Goal: Information Seeking & Learning: Understand process/instructions

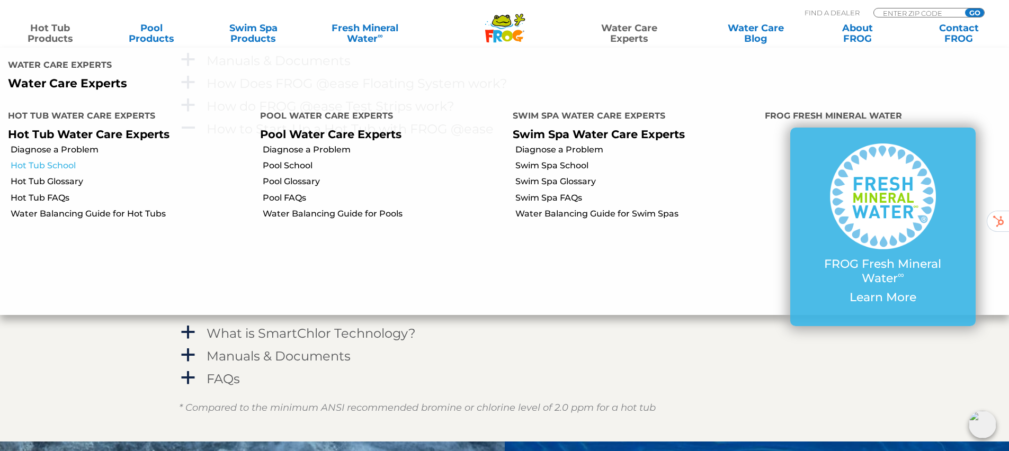
click at [49, 164] on link "Hot Tub School" at bounding box center [132, 166] width 242 height 12
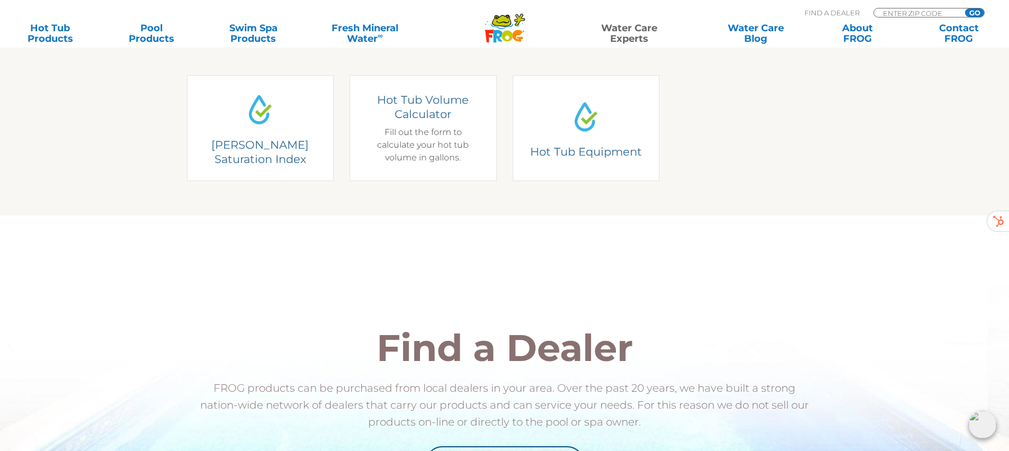
scroll to position [299, 0]
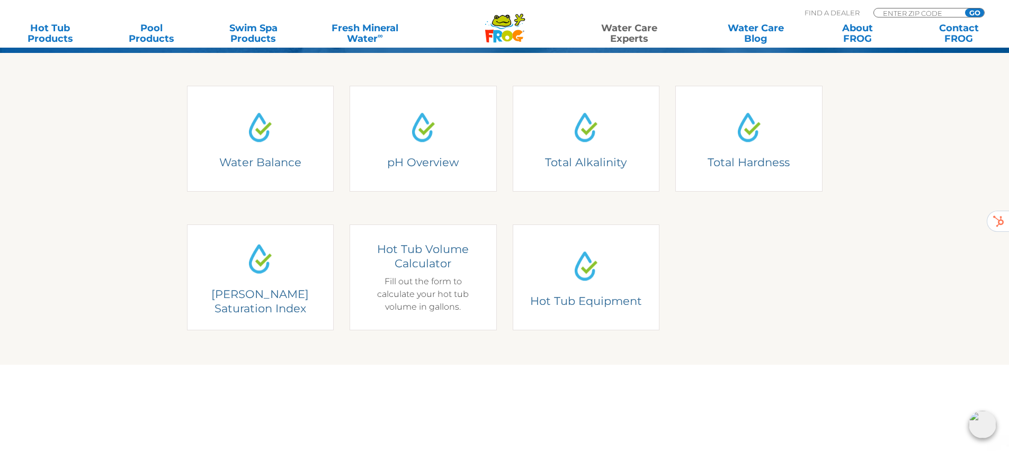
click at [462, 285] on div "Hot Tub Volume Calculator Fill out the form to calculate your hot tub volume in…" at bounding box center [423, 278] width 117 height 72
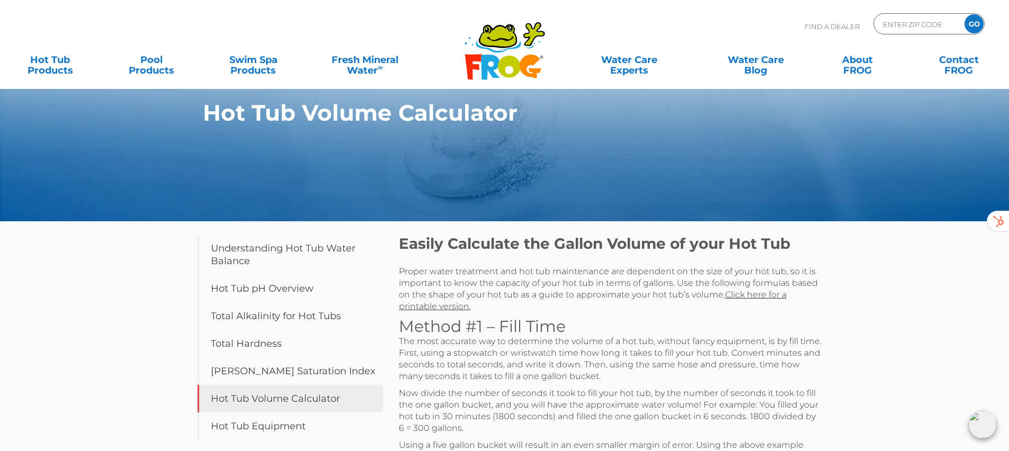
scroll to position [11, 0]
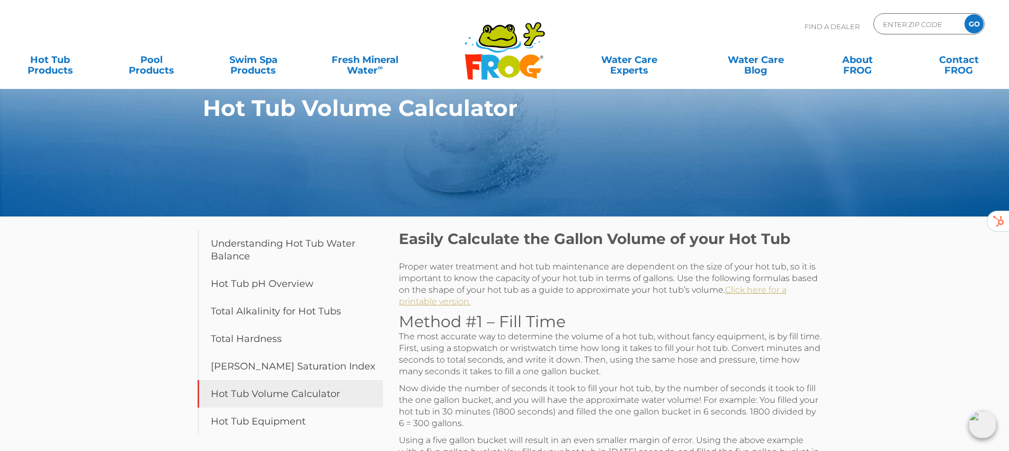
click at [771, 288] on link "Click here for a printable version." at bounding box center [593, 296] width 388 height 22
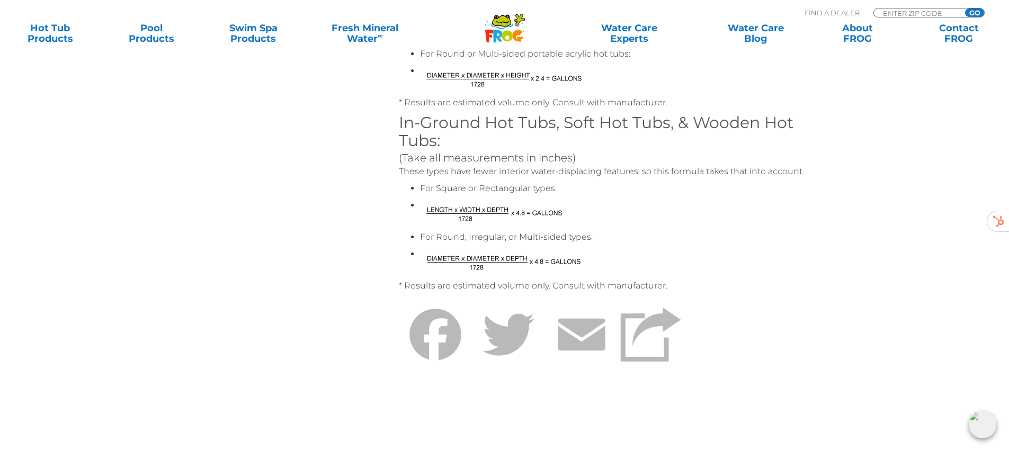
scroll to position [568, 0]
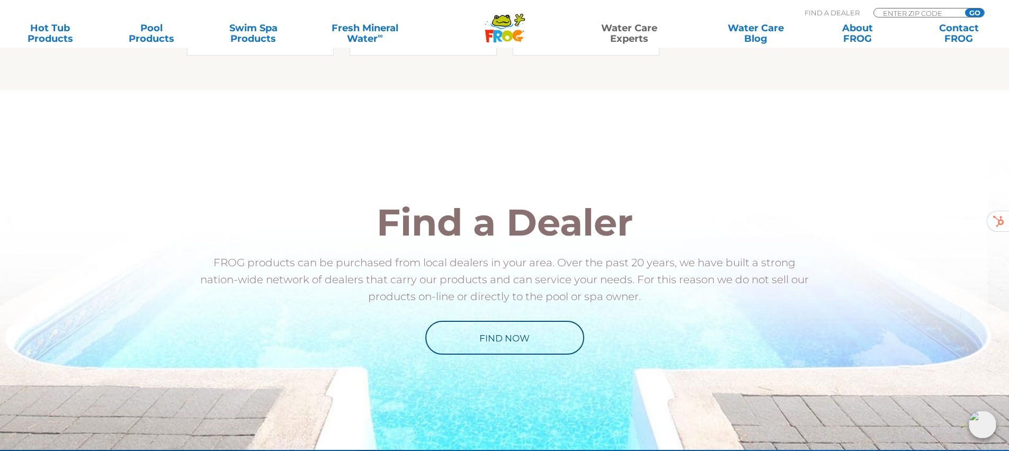
scroll to position [694, 0]
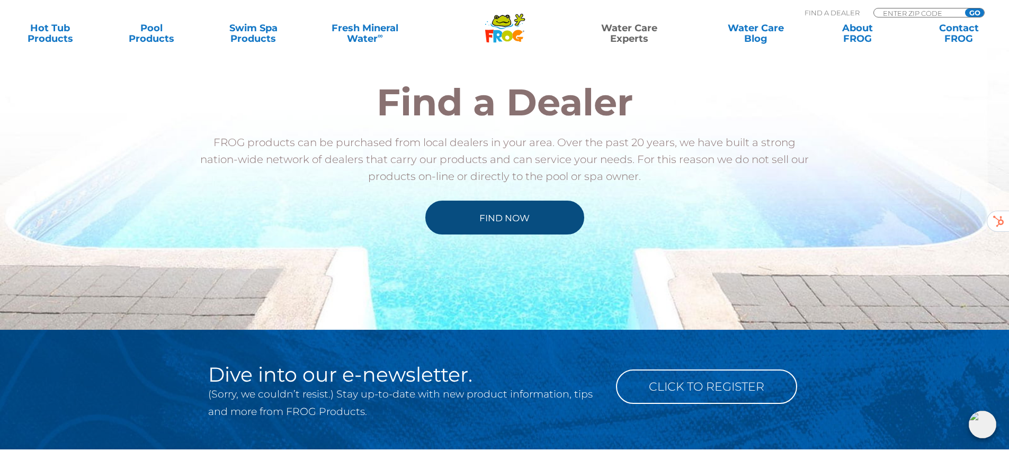
click at [530, 215] on link "Find Now" at bounding box center [504, 218] width 159 height 34
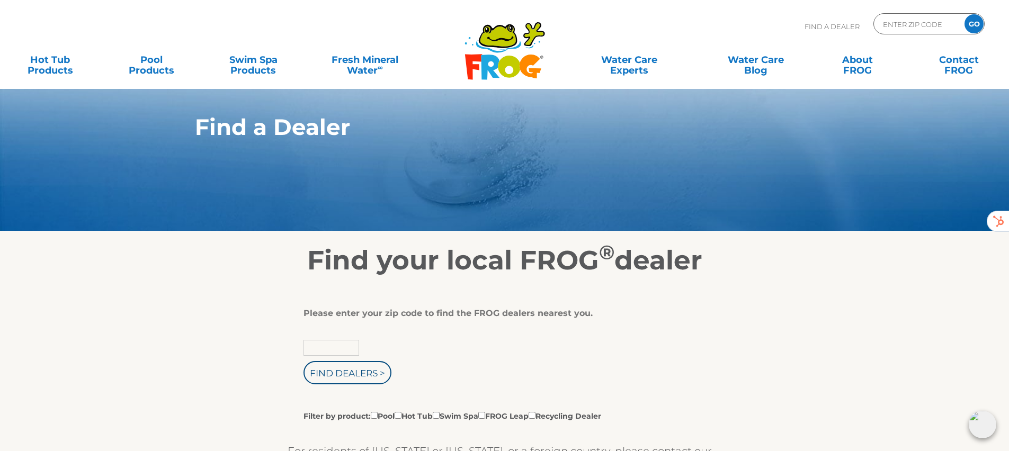
click at [335, 345] on input "text" at bounding box center [331, 348] width 56 height 16
type input "91405"
click at [370, 376] on input "Find Dealers >" at bounding box center [347, 372] width 88 height 23
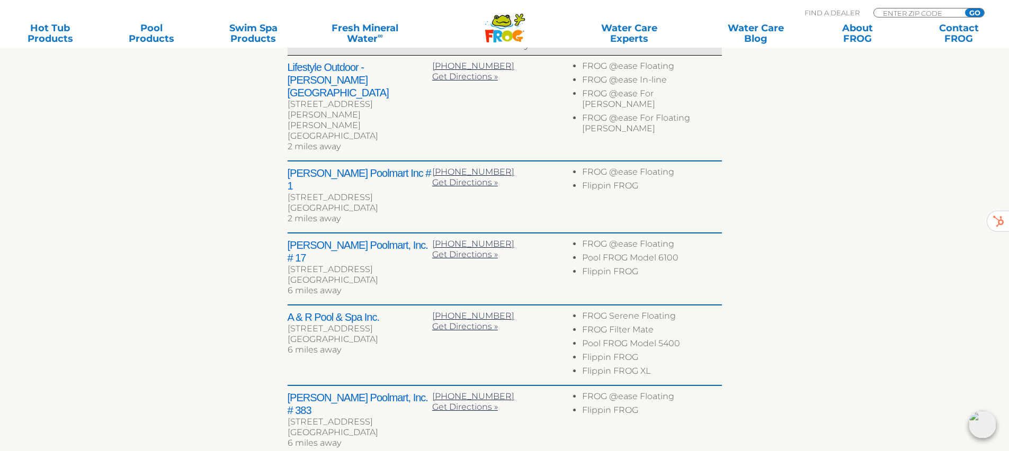
scroll to position [511, 0]
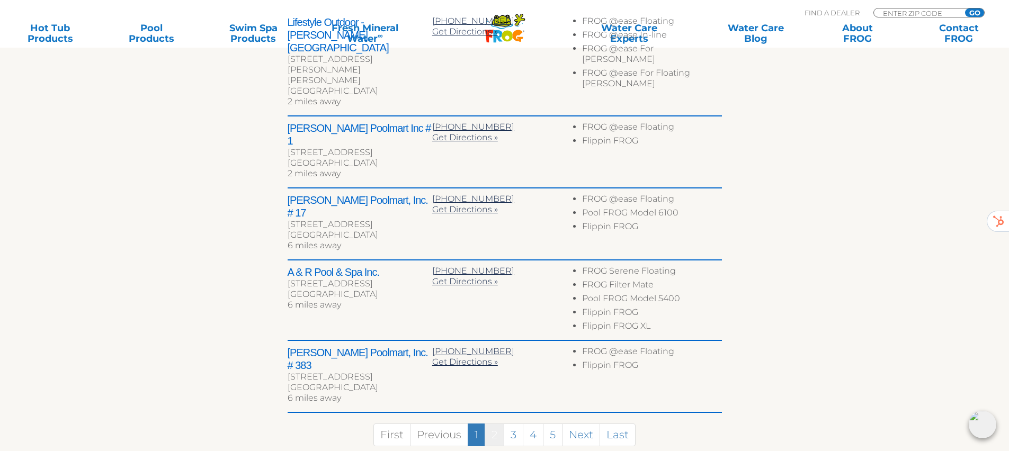
click at [496, 424] on link "2" at bounding box center [495, 435] width 20 height 23
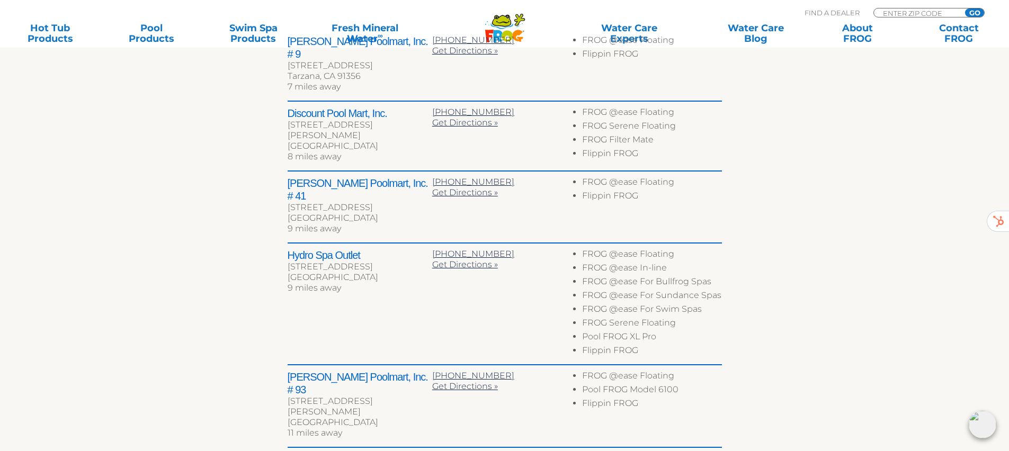
scroll to position [497, 0]
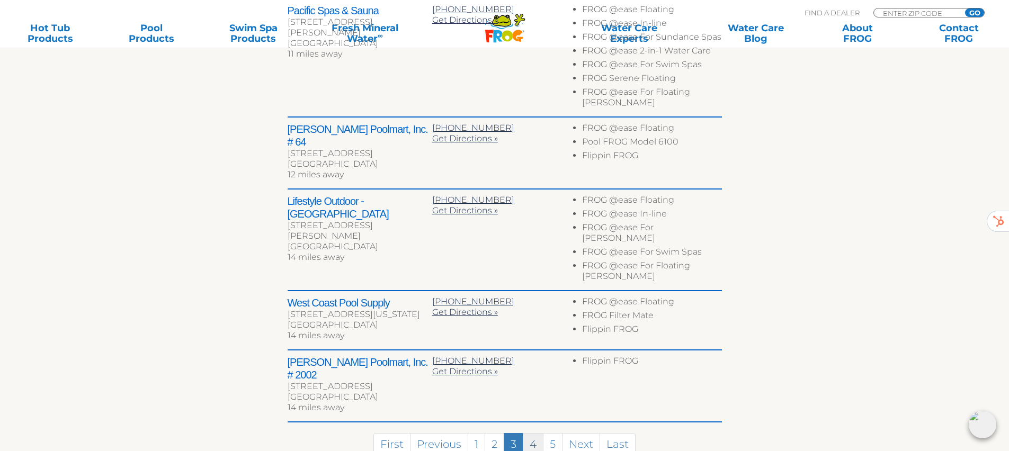
scroll to position [521, 0]
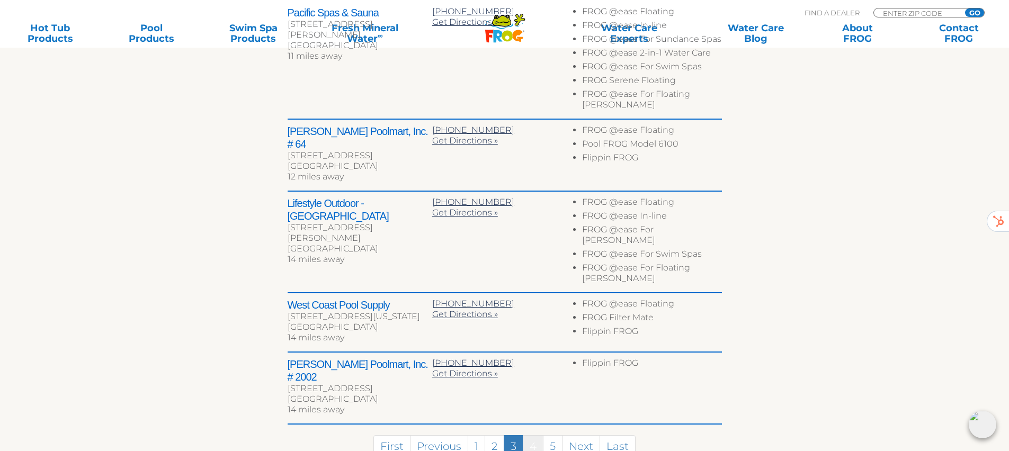
click at [534, 435] on link "4" at bounding box center [533, 446] width 21 height 23
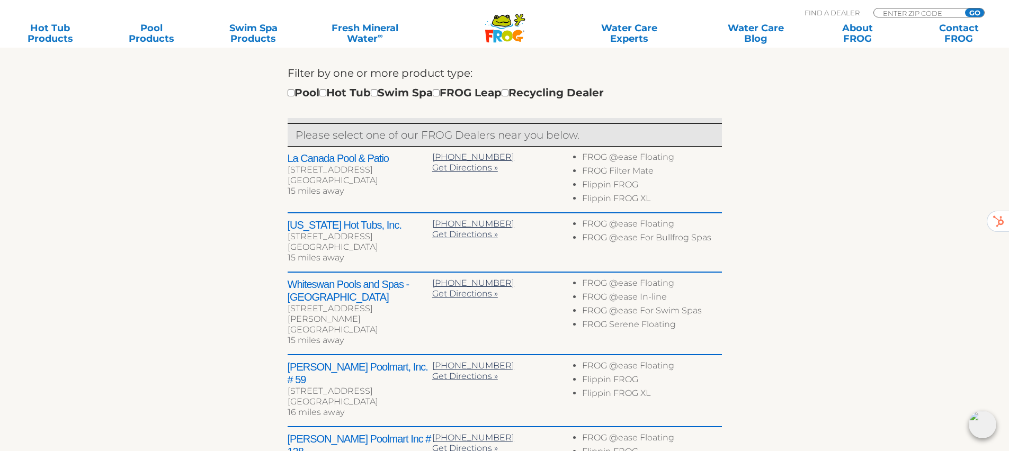
scroll to position [421, 0]
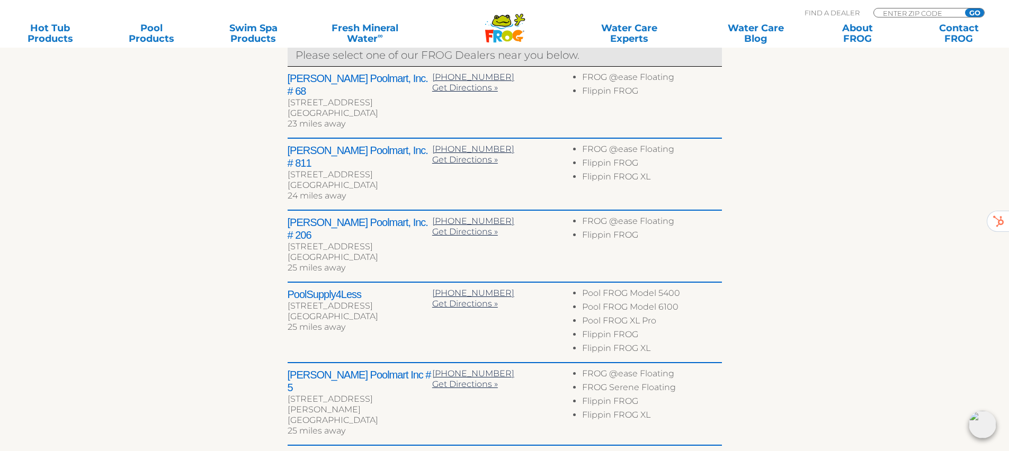
scroll to position [469, 0]
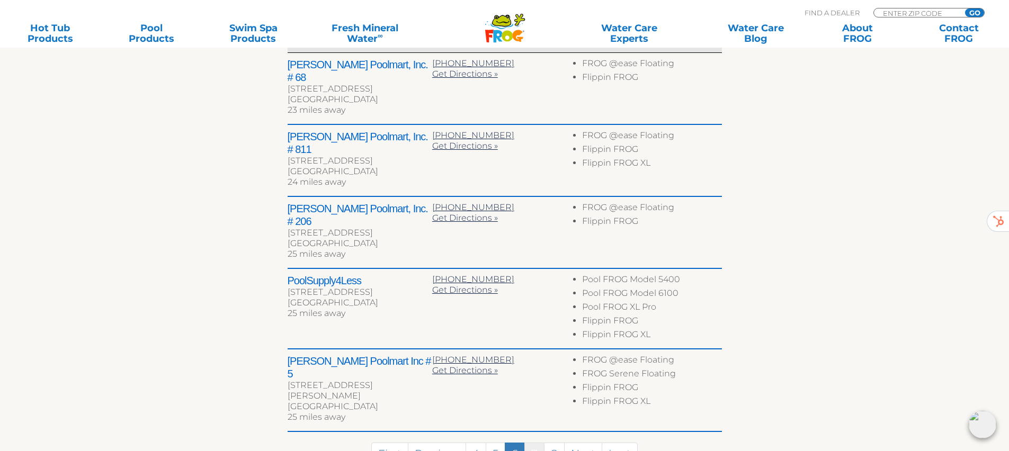
click at [530, 443] on link "7" at bounding box center [534, 454] width 20 height 23
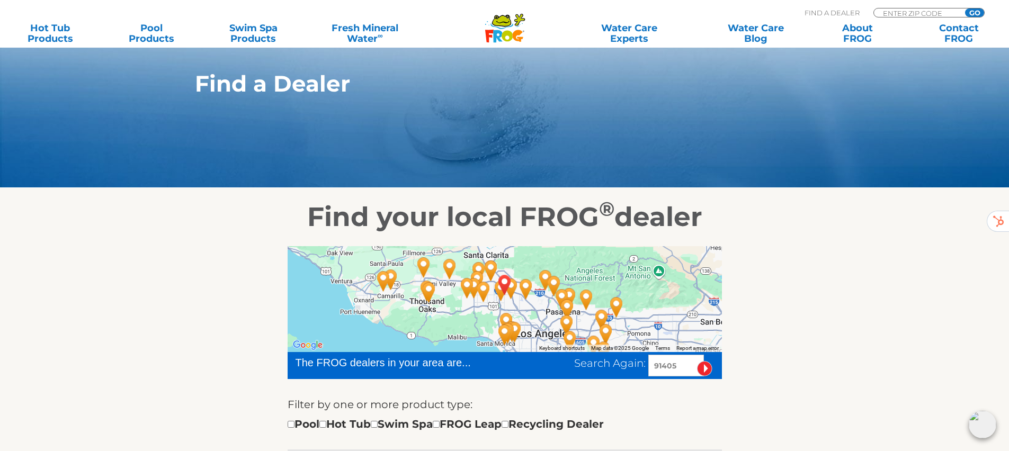
scroll to position [0, 0]
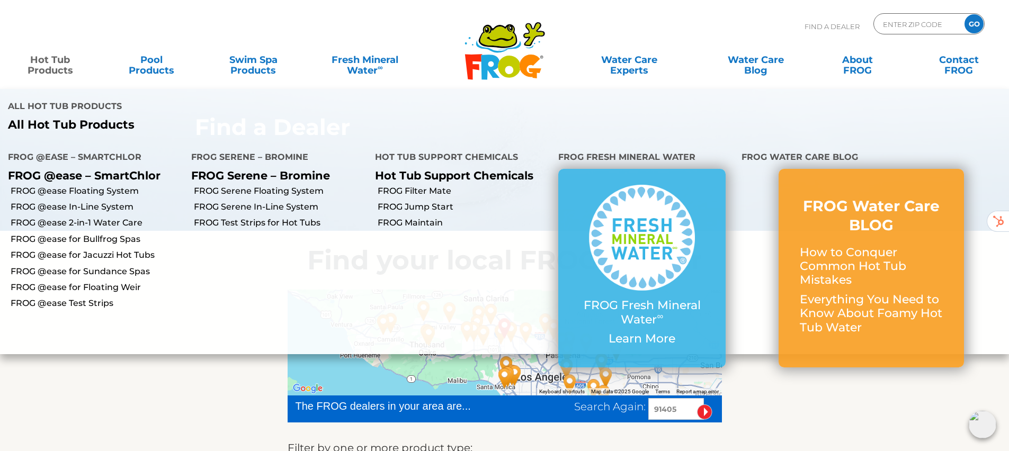
click at [41, 60] on link "Hot Tub Products" at bounding box center [50, 59] width 79 height 21
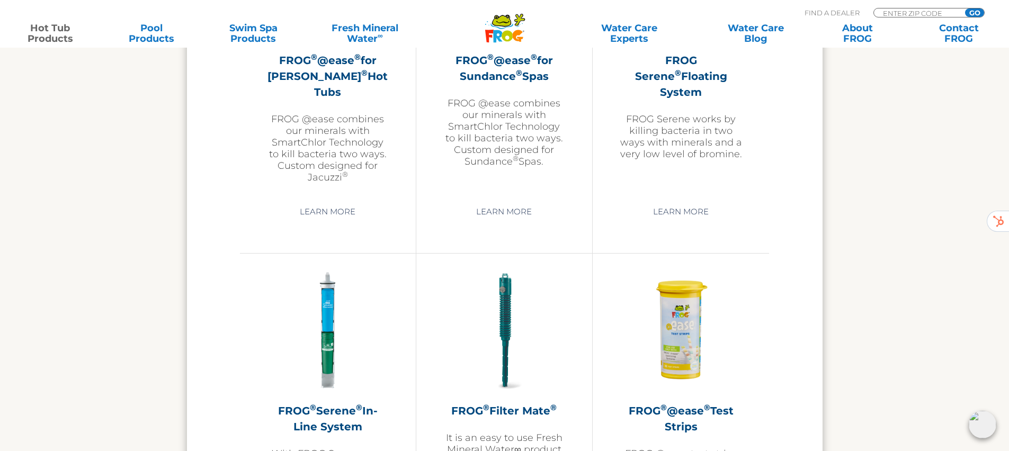
scroll to position [2212, 0]
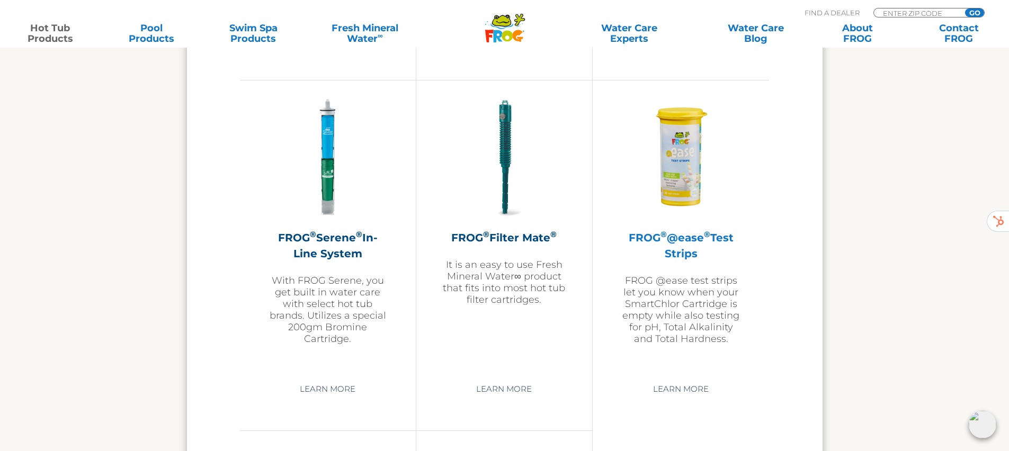
click at [687, 192] on img at bounding box center [681, 157] width 123 height 123
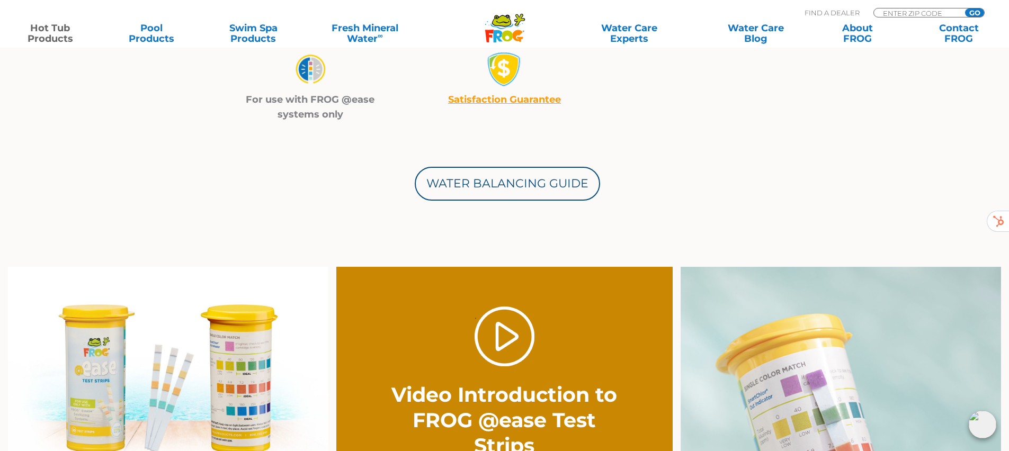
scroll to position [565, 0]
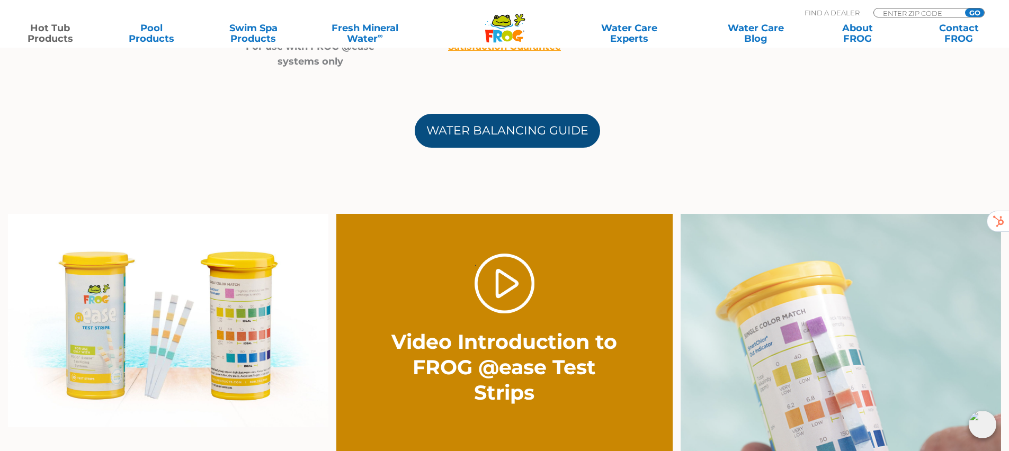
click at [526, 127] on link "Water Balancing Guide" at bounding box center [507, 131] width 185 height 34
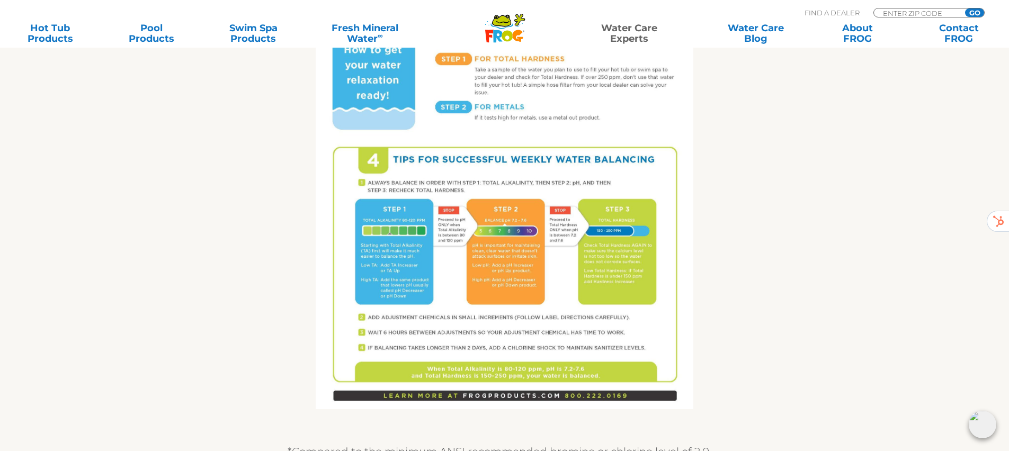
scroll to position [660, 0]
